Goal: Information Seeking & Learning: Learn about a topic

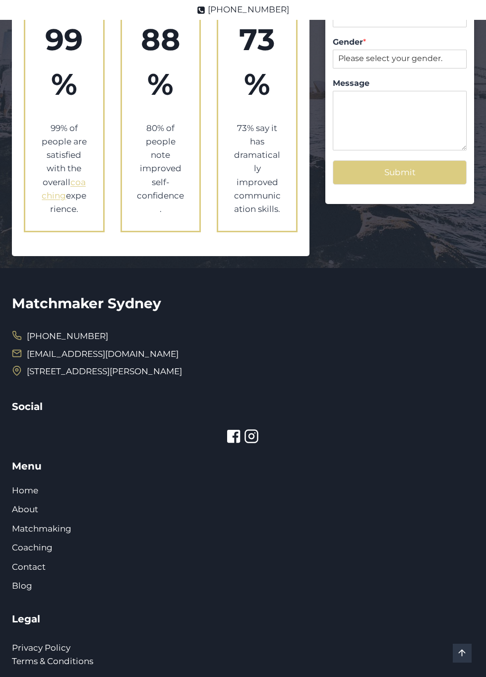
scroll to position [1991, 0]
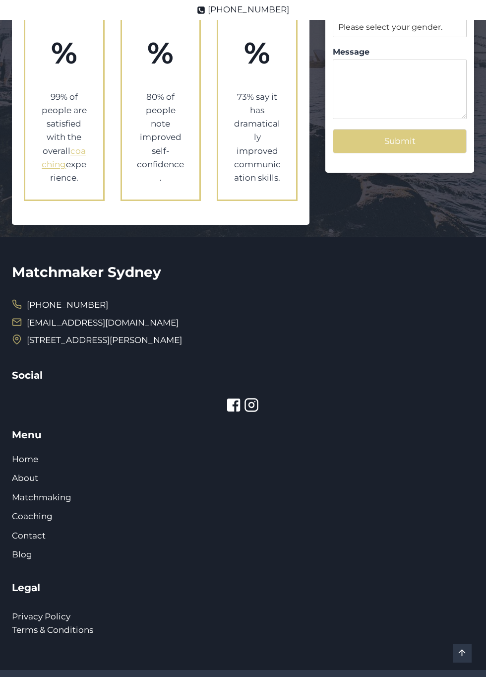
click at [69, 492] on link "Matchmaking" at bounding box center [42, 497] width 60 height 10
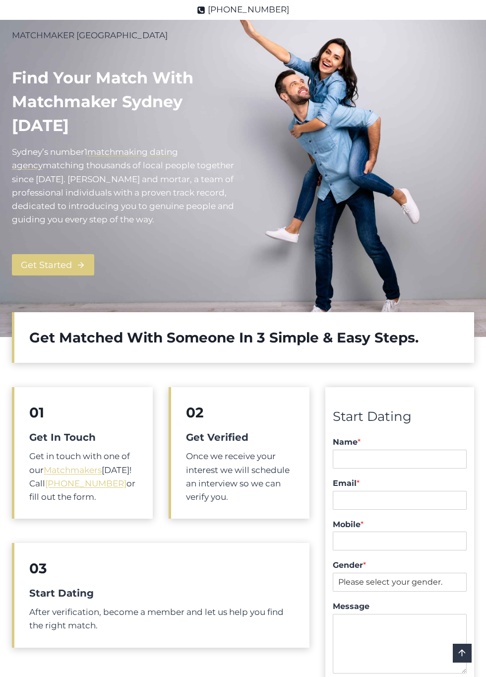
scroll to position [81, 0]
